Goal: Go to known website: Go to known website

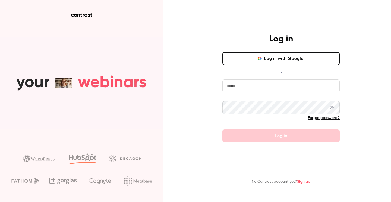
click at [250, 60] on button "Log in with Google" at bounding box center [280, 58] width 117 height 13
